Goal: Find contact information: Find contact information

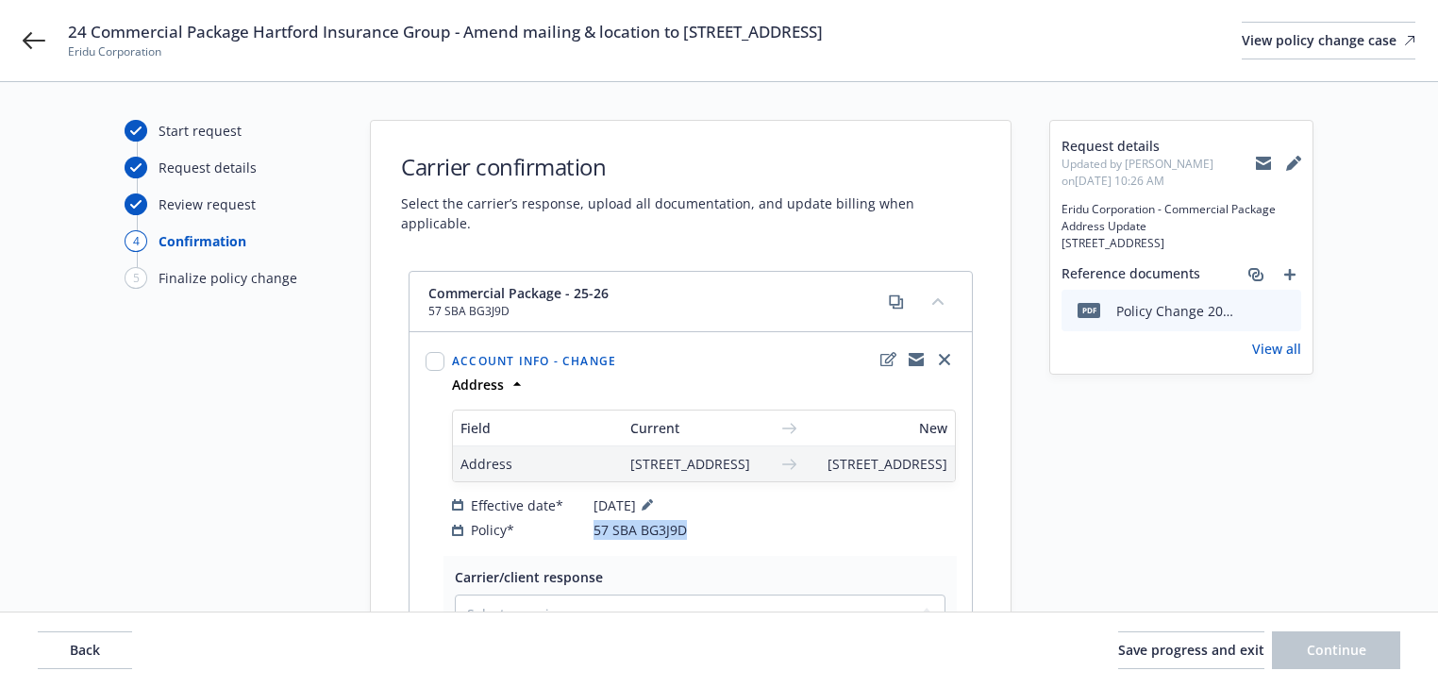
drag, startPoint x: 589, startPoint y: 550, endPoint x: 730, endPoint y: 551, distance: 141.5
click at [730, 540] on div "Policy* 57 SBA BG3J9D" at bounding box center [704, 530] width 504 height 20
copy div "57 SBA BG3J9D"
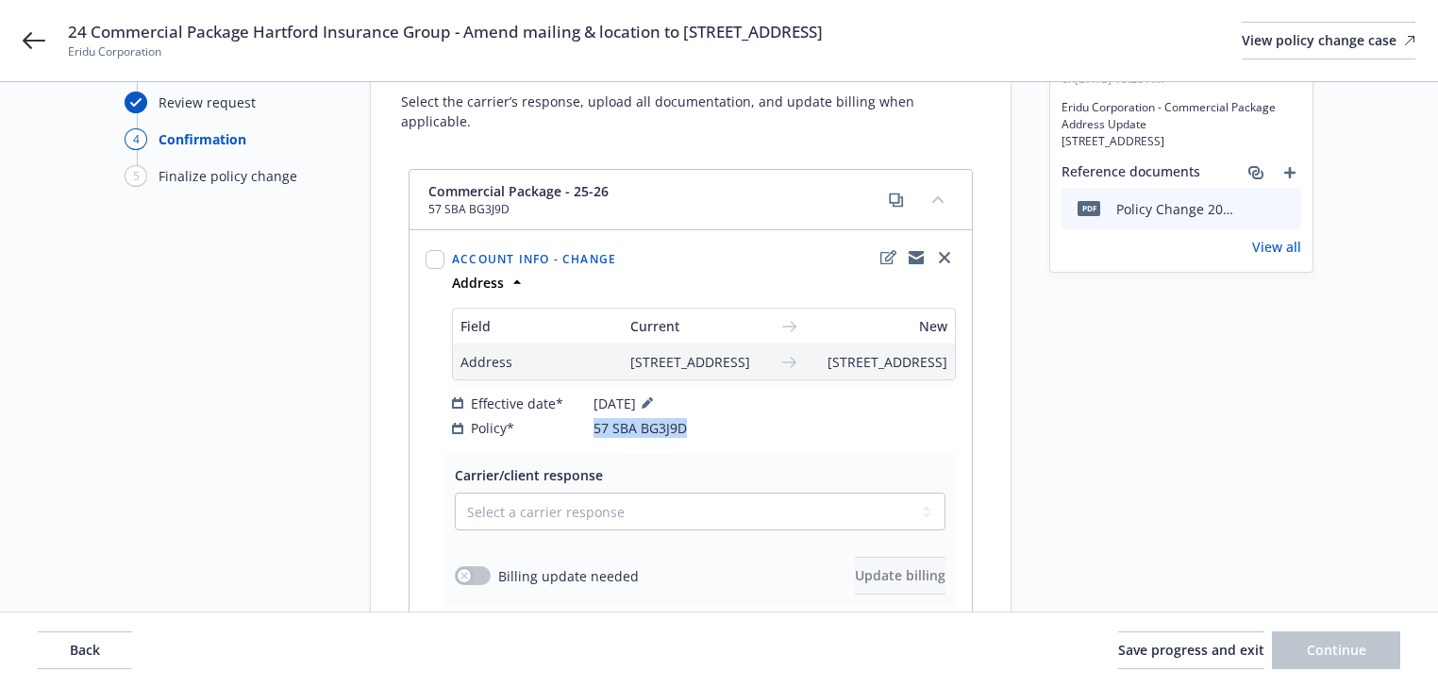
scroll to position [80, 0]
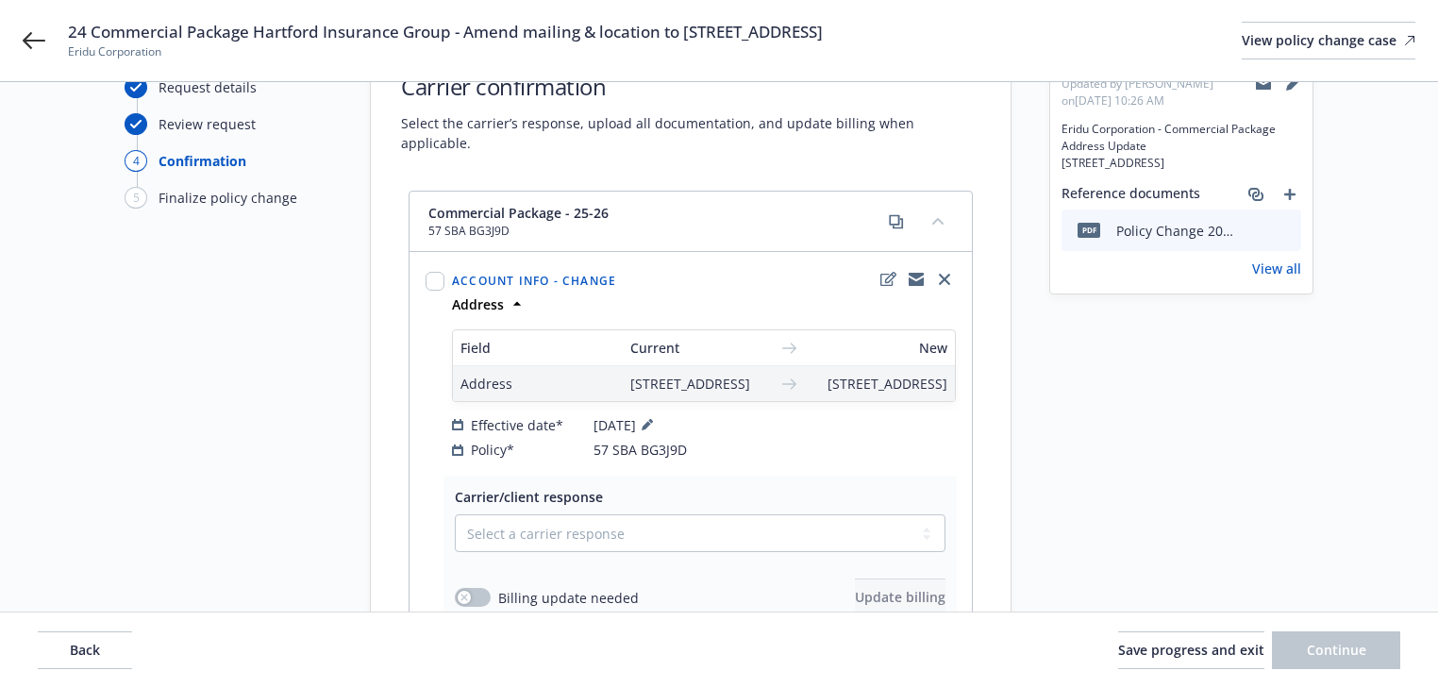
click at [748, 436] on div "Effective date* [DATE]" at bounding box center [704, 424] width 504 height 23
drag, startPoint x: 588, startPoint y: 468, endPoint x: 710, endPoint y: 484, distance: 123.7
click at [710, 474] on div "Account info - Change Address Field Current New Address [STREET_ADDRESS] [STREE…" at bounding box center [690, 364] width 560 height 222
copy div "57 SBA BG3J9D"
click at [31, 38] on icon at bounding box center [34, 40] width 23 height 23
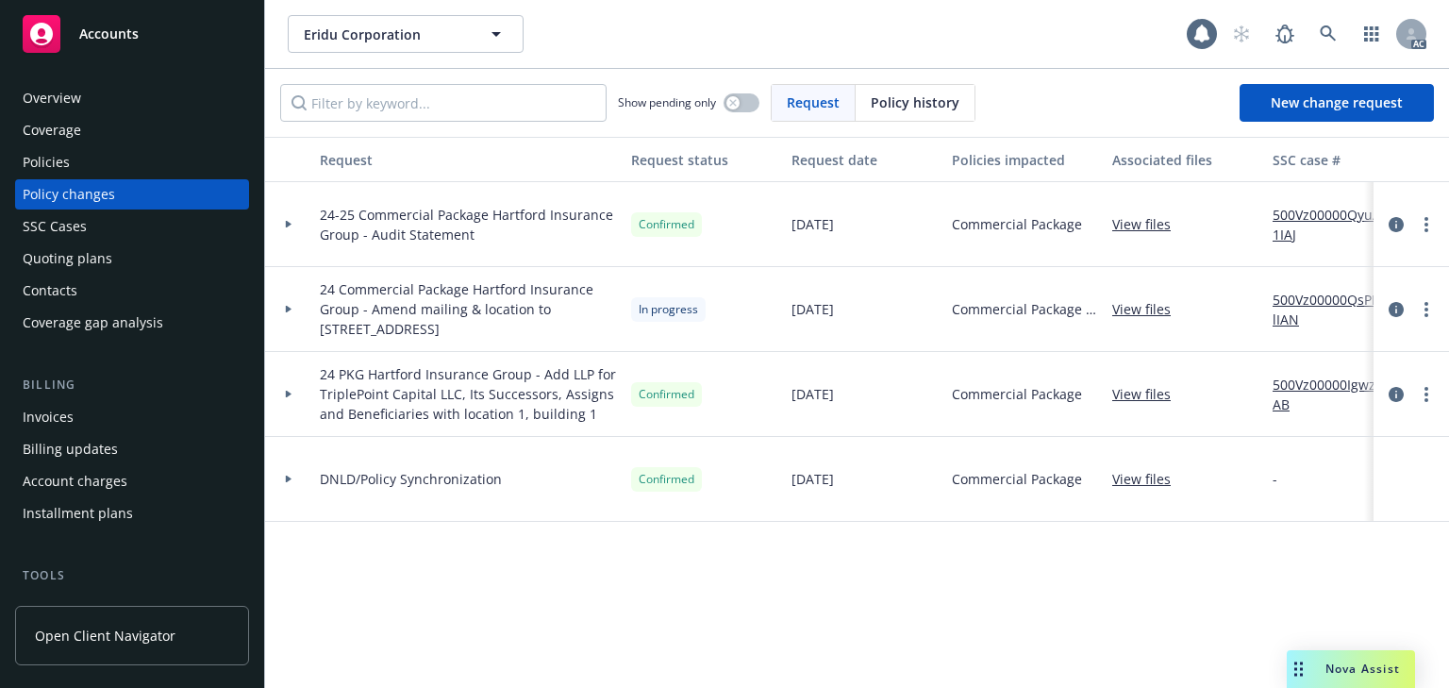
click at [87, 156] on div "Policies" at bounding box center [132, 162] width 219 height 30
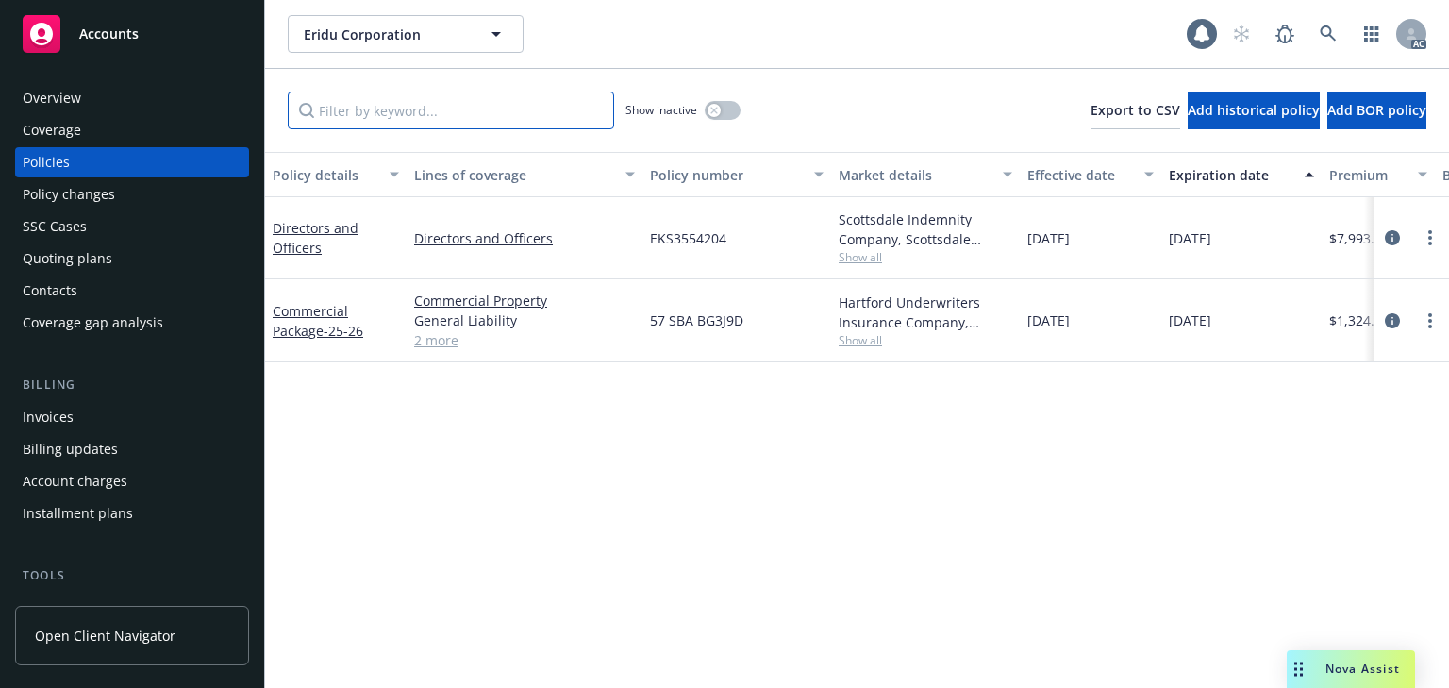
click at [395, 111] on input "Filter by keyword..." at bounding box center [451, 110] width 326 height 38
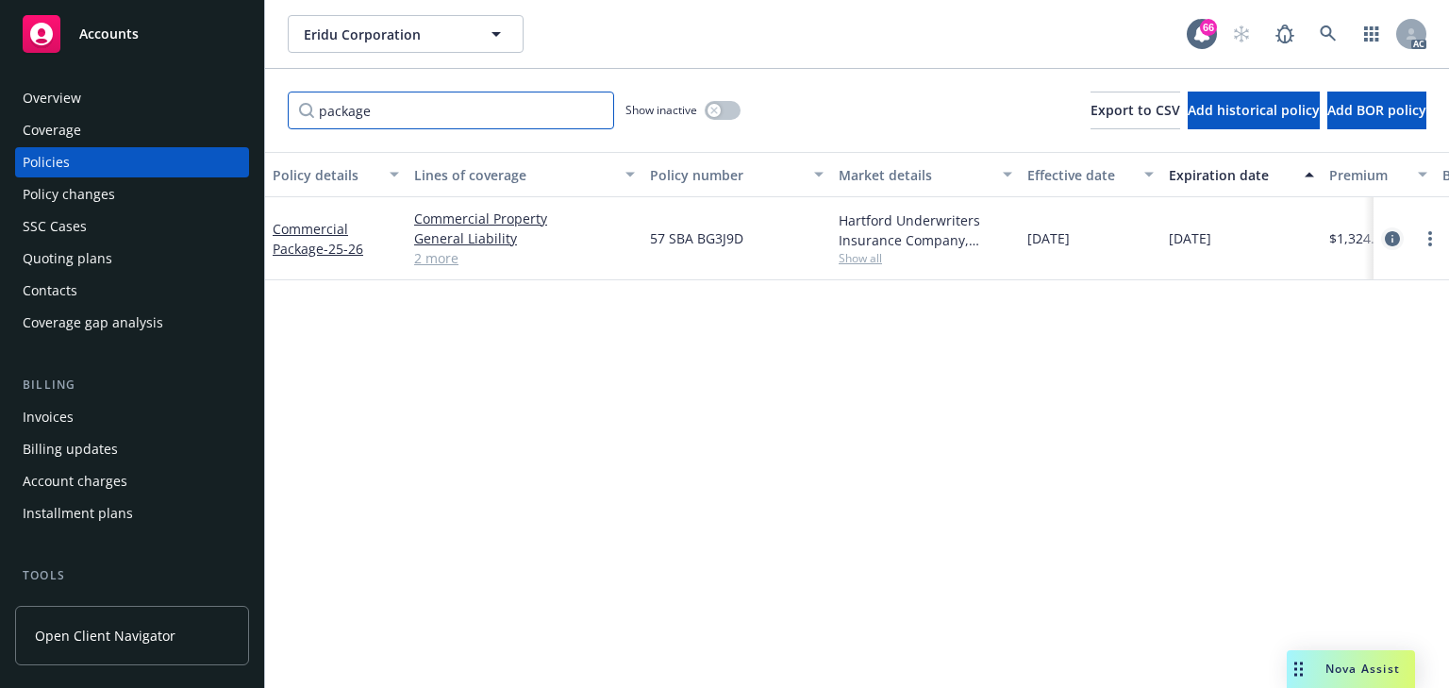
type input "package"
click at [1396, 231] on icon "circleInformation" at bounding box center [1392, 238] width 15 height 15
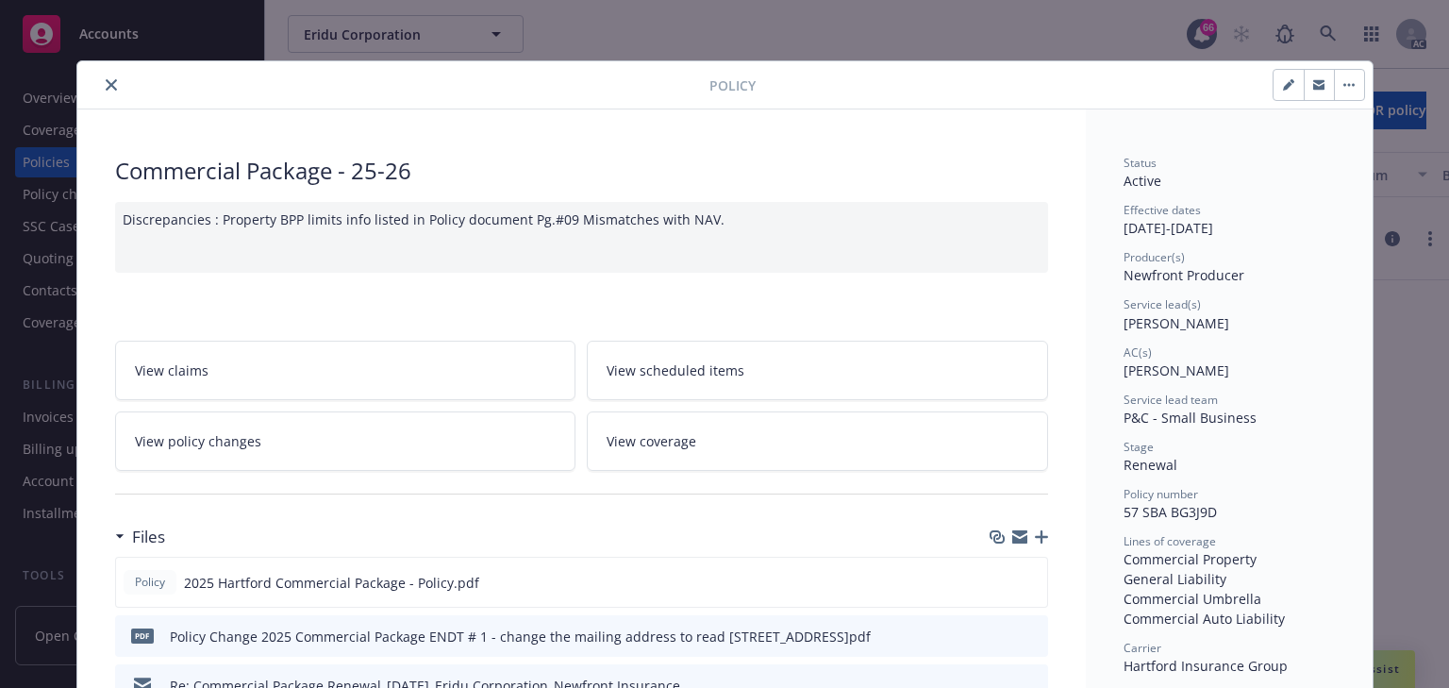
scroll to position [57, 0]
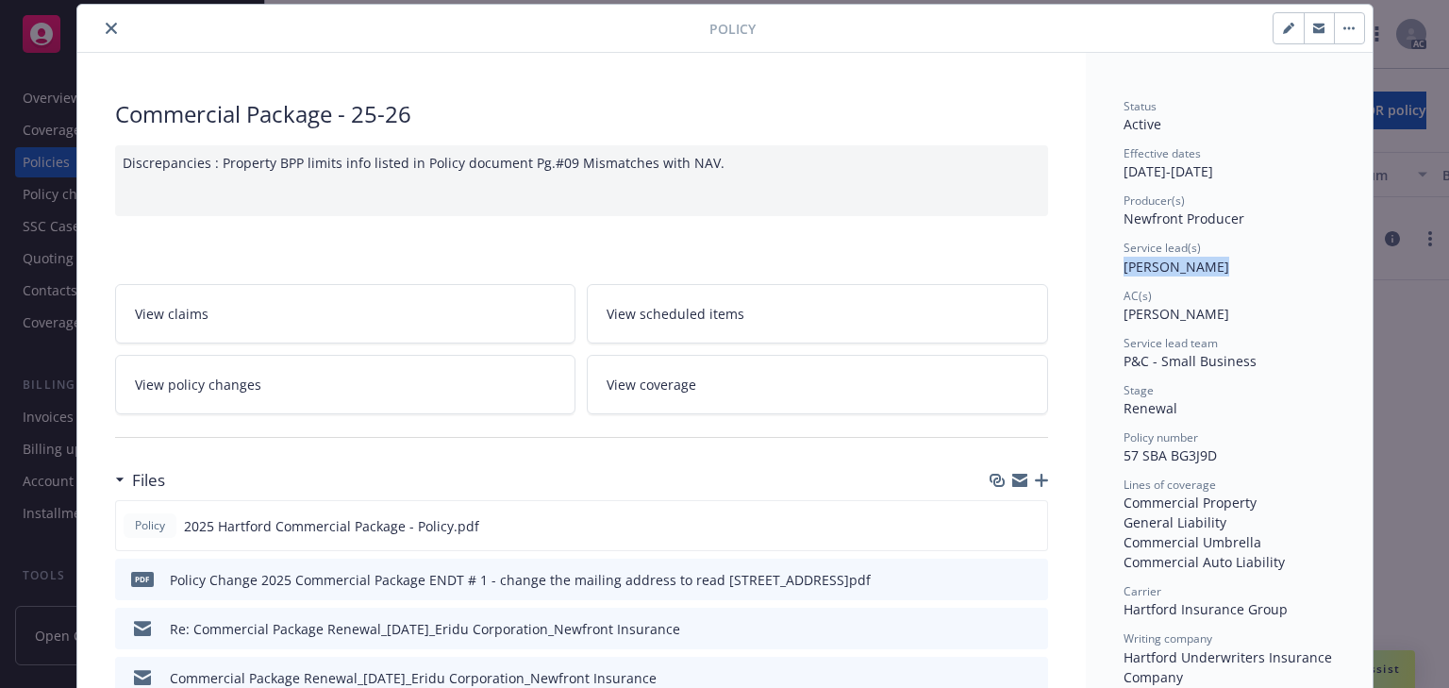
drag, startPoint x: 1117, startPoint y: 269, endPoint x: 1191, endPoint y: 259, distance: 75.1
click at [1191, 259] on span "[PERSON_NAME]" at bounding box center [1176, 267] width 106 height 18
copy span "[PERSON_NAME]"
click at [320, 374] on link "View policy changes" at bounding box center [345, 384] width 461 height 59
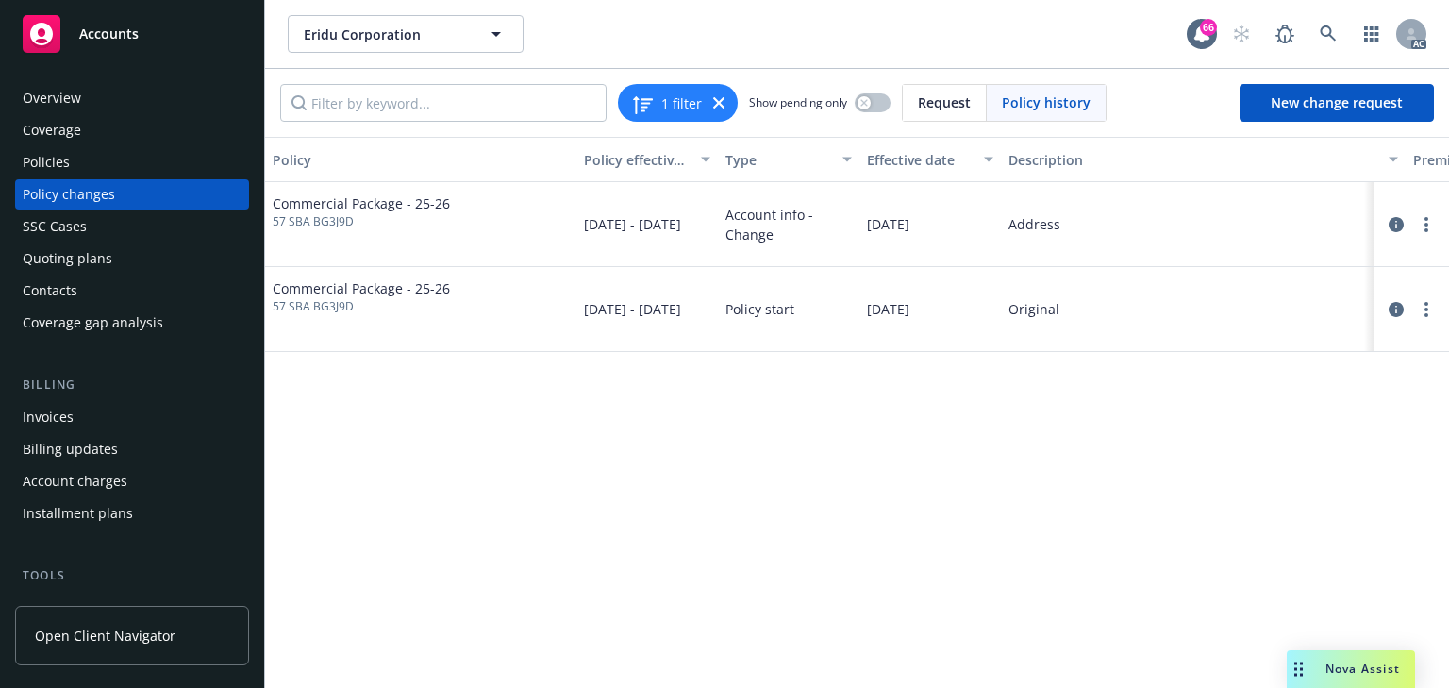
click at [78, 157] on div "Policies" at bounding box center [132, 162] width 219 height 30
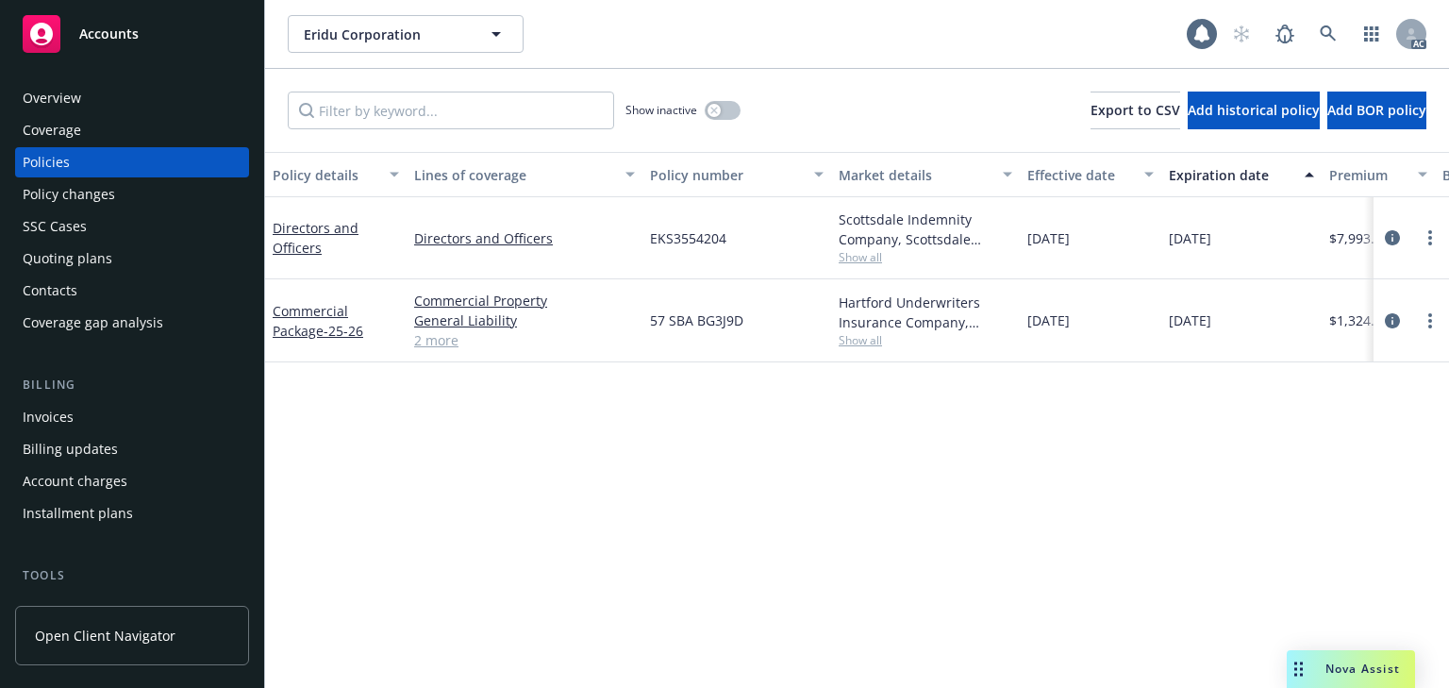
click at [71, 204] on div "Policy changes" at bounding box center [69, 194] width 92 height 30
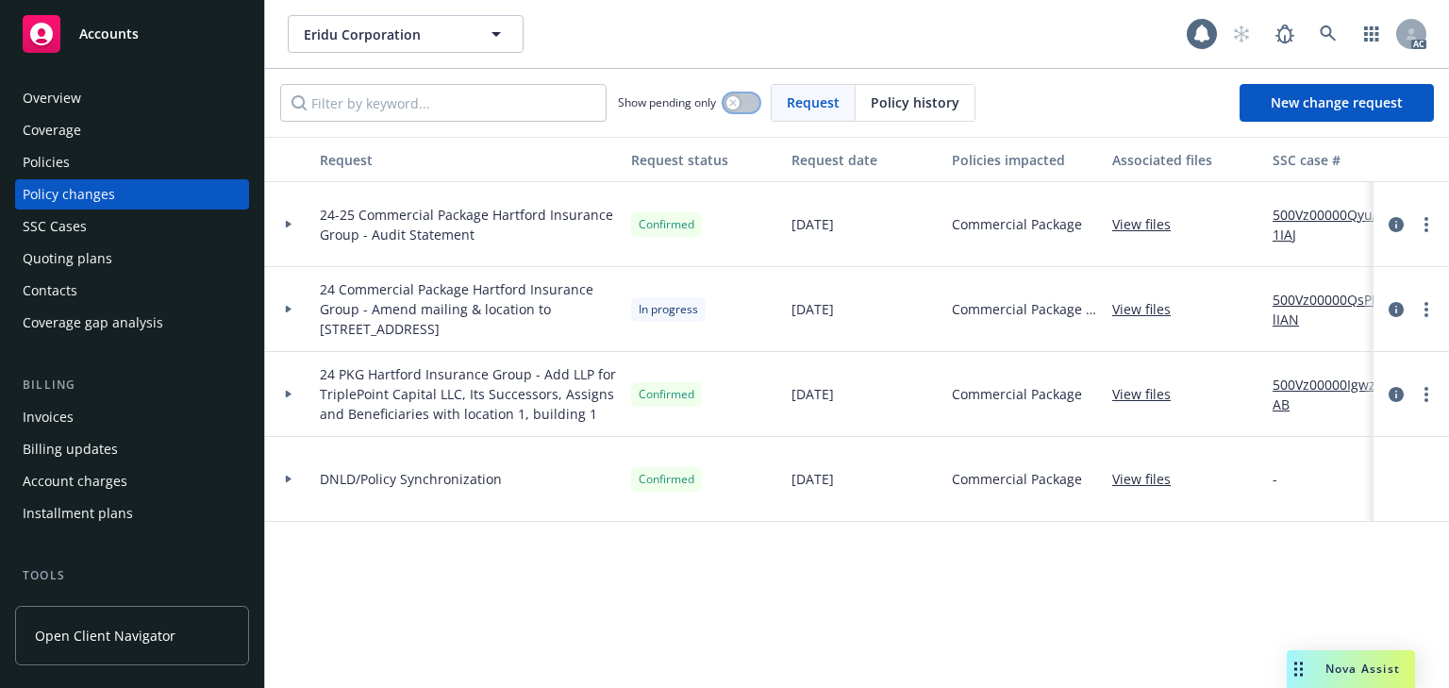
click at [747, 103] on button "button" at bounding box center [741, 102] width 36 height 19
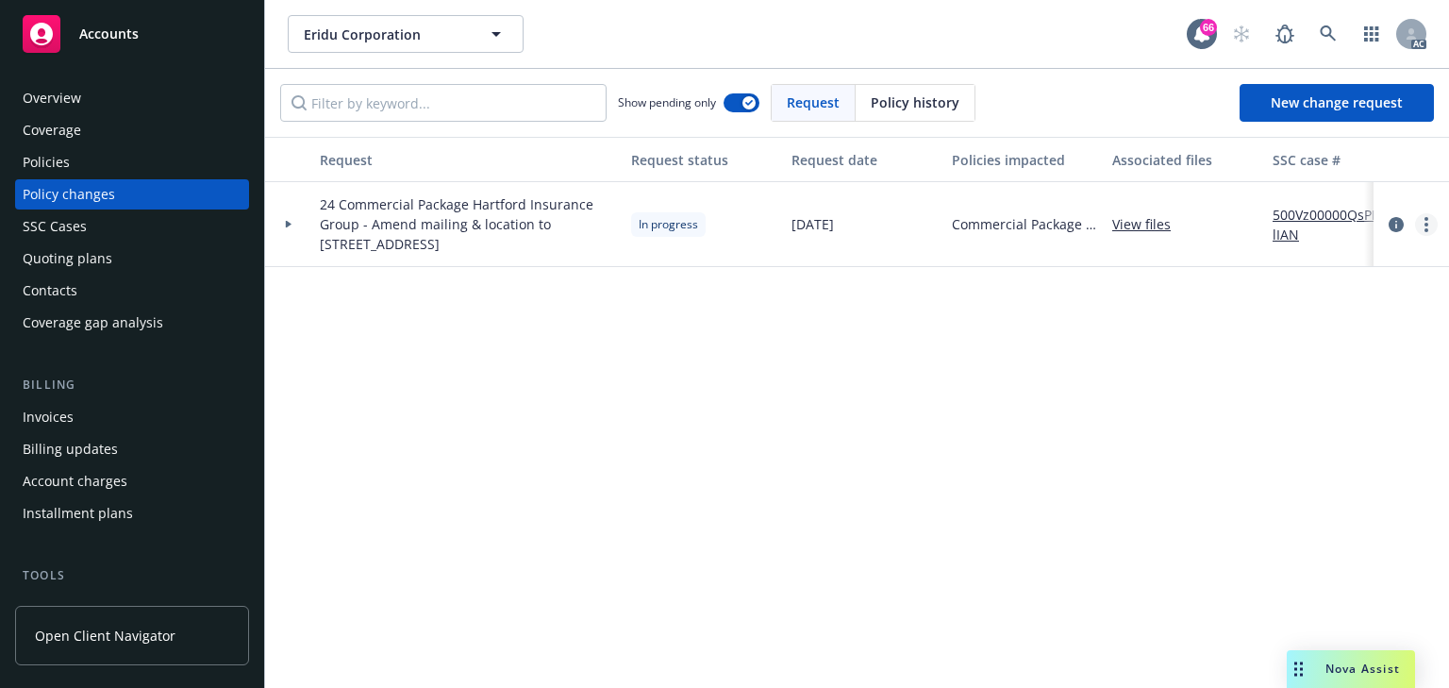
click at [1424, 221] on icon "more" at bounding box center [1426, 224] width 4 height 15
click at [1207, 273] on link "Copy logging email" at bounding box center [1275, 263] width 324 height 38
